Goal: Information Seeking & Learning: Learn about a topic

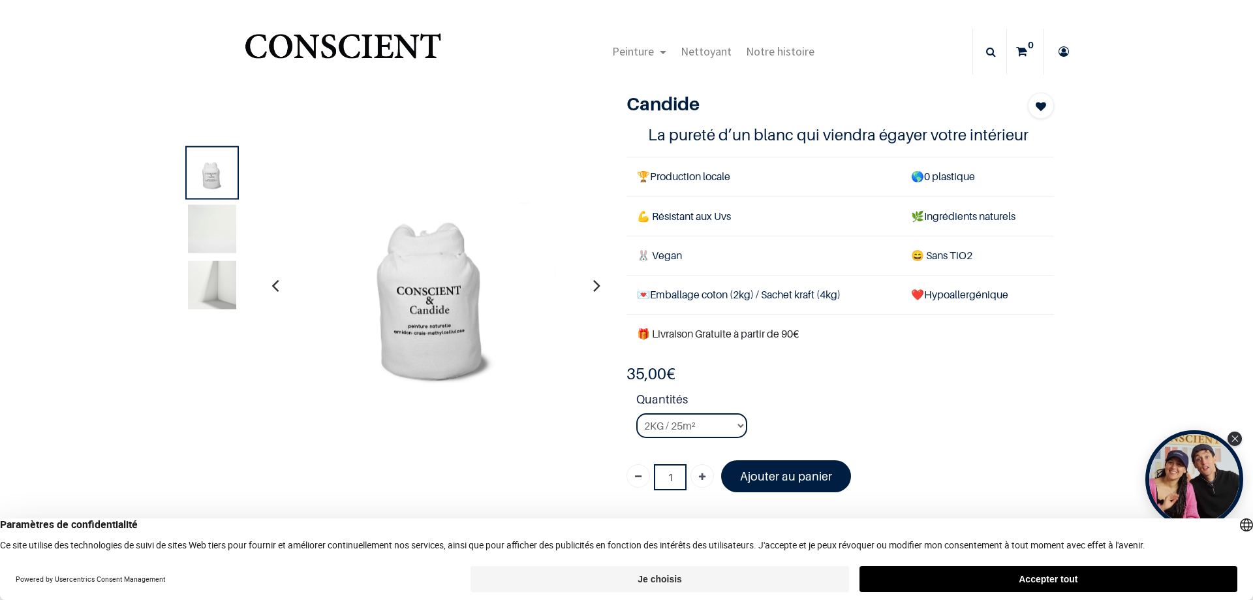
click at [431, 339] on img at bounding box center [435, 285] width 287 height 287
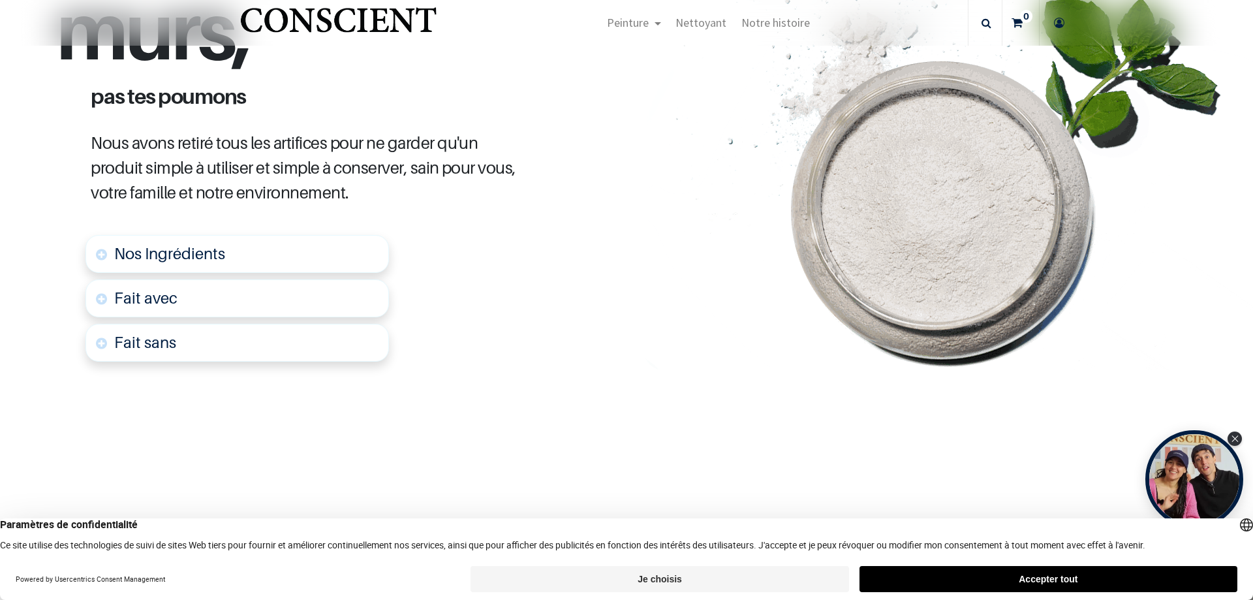
scroll to position [653, 0]
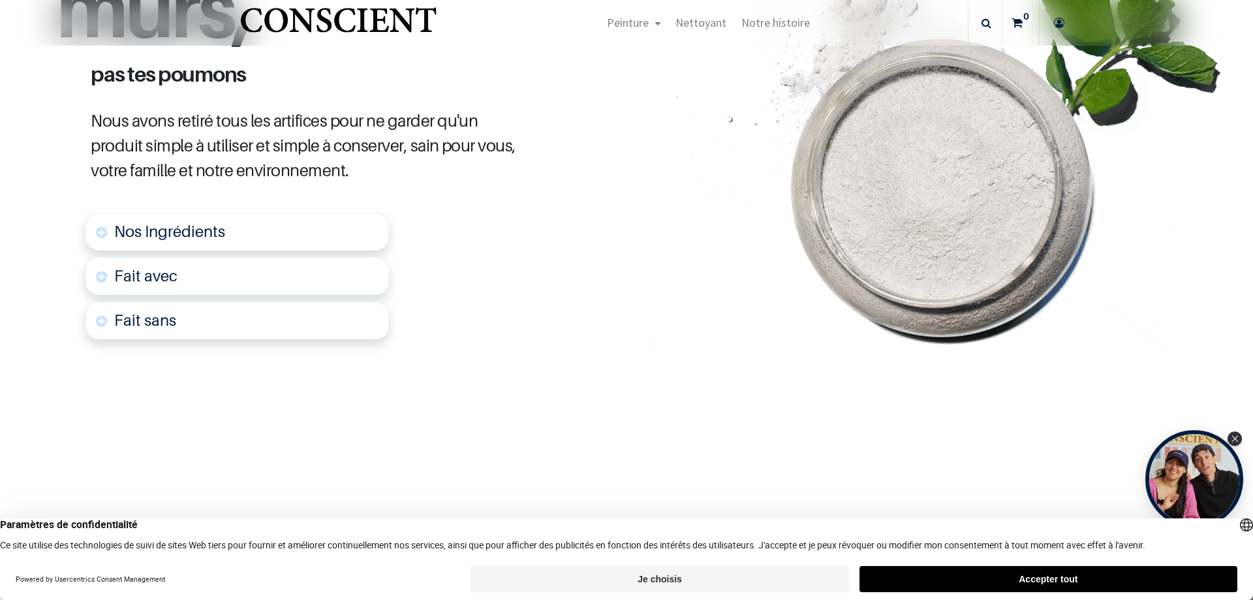
click at [180, 228] on span "Nos Ingrédients" at bounding box center [169, 231] width 111 height 19
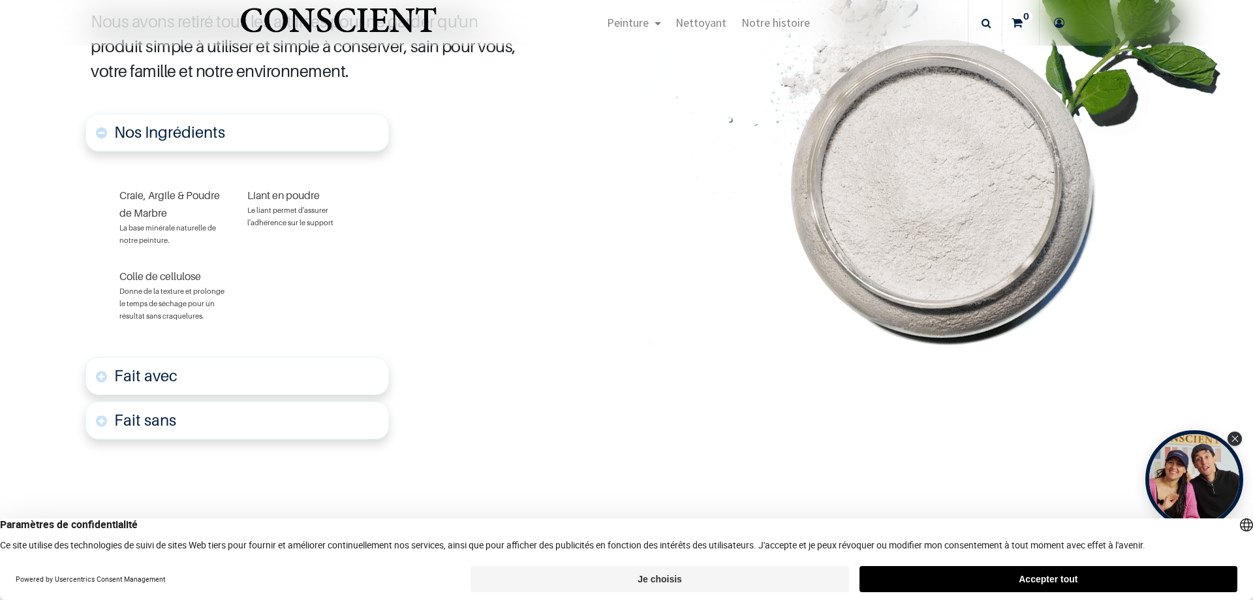
scroll to position [752, 0]
click at [170, 378] on font "Fait avec" at bounding box center [145, 374] width 63 height 19
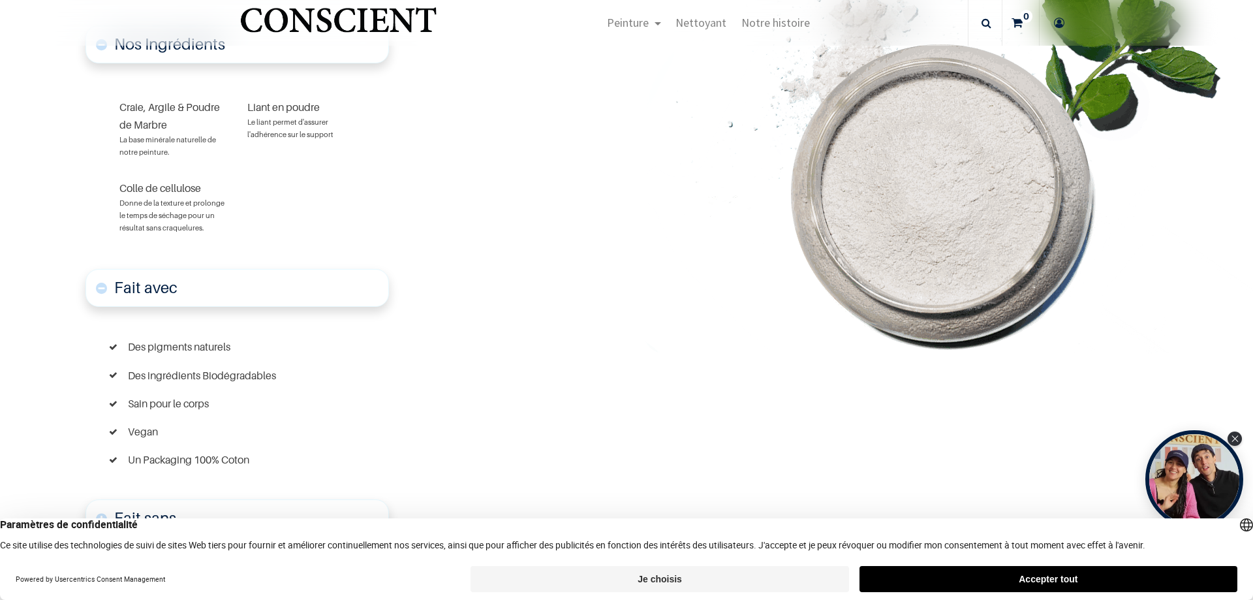
scroll to position [845, 0]
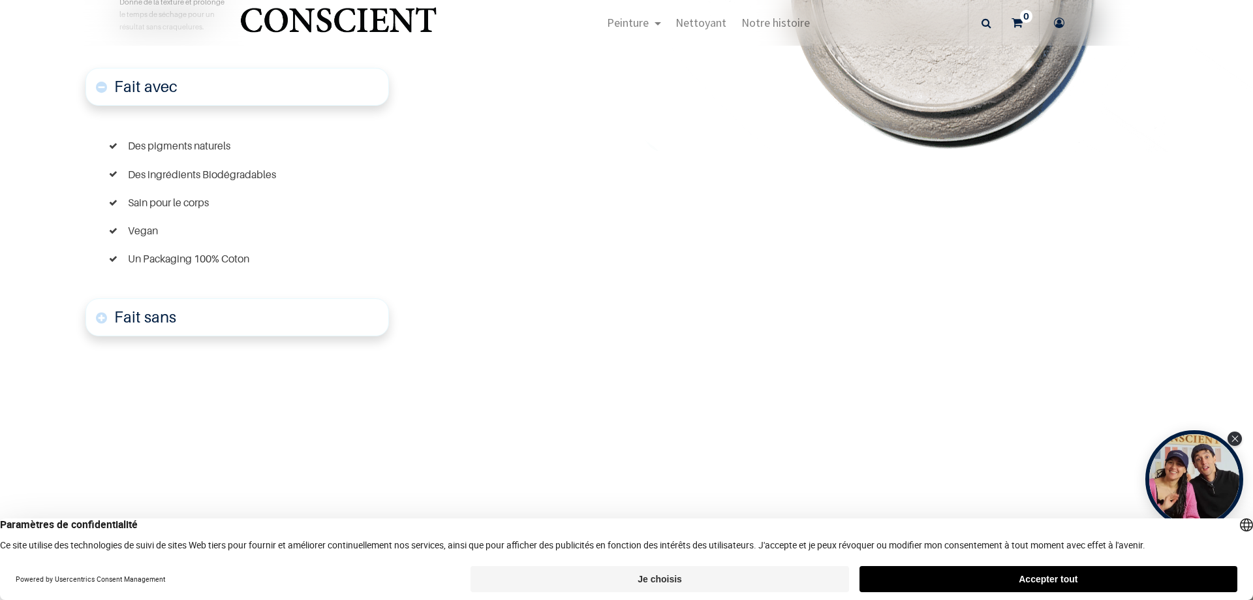
click at [161, 324] on font "Fait sans" at bounding box center [145, 316] width 62 height 19
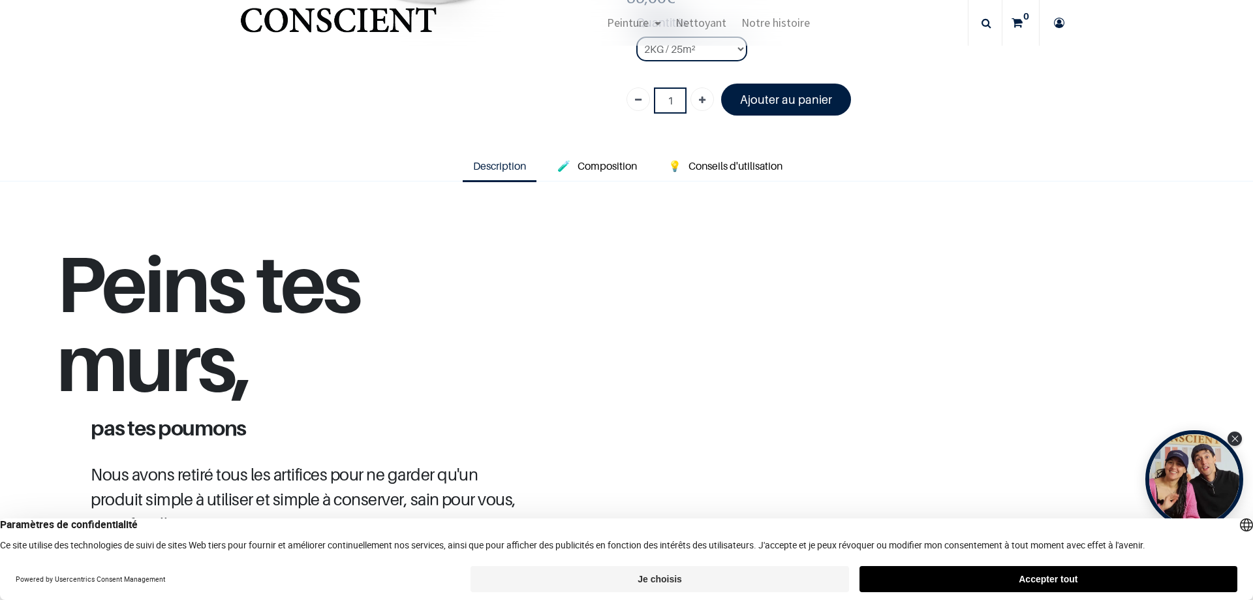
scroll to position [298, 0]
click at [599, 170] on span "Composition" at bounding box center [606, 166] width 59 height 13
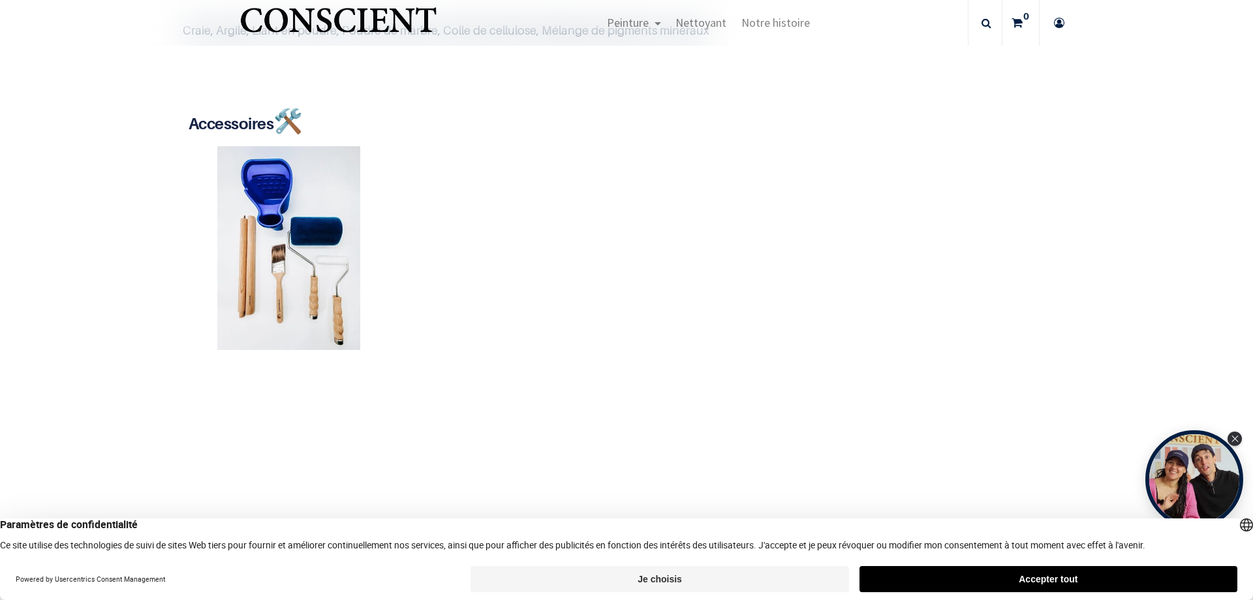
scroll to position [37, 0]
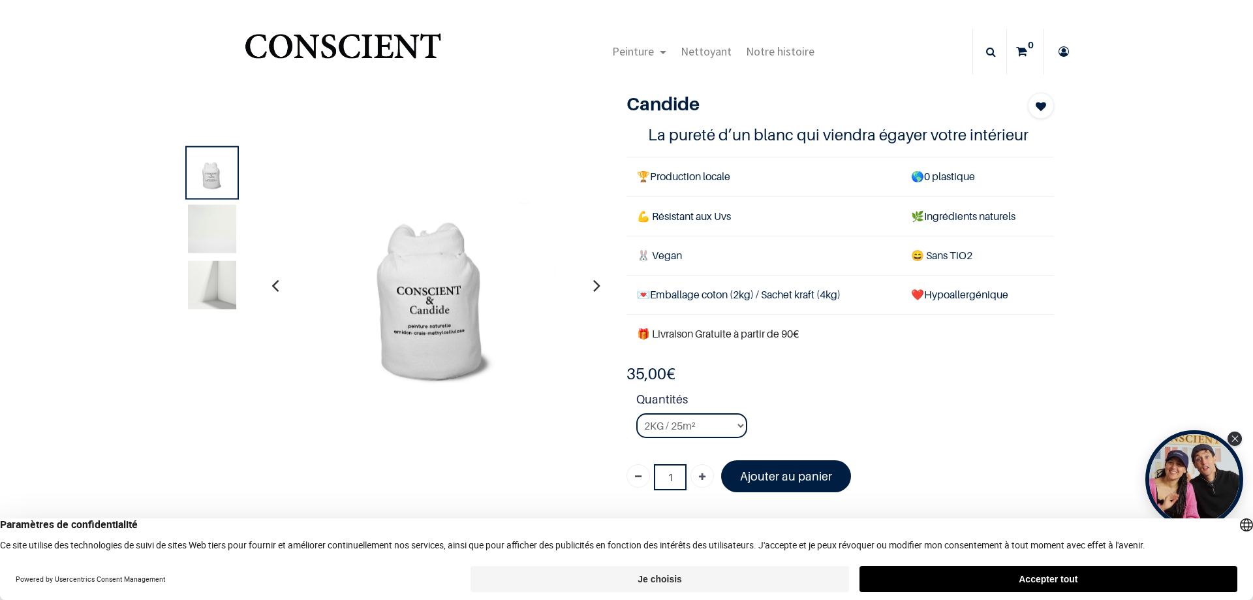
scroll to position [196, 0]
